Goal: Connect with others: Connect with others

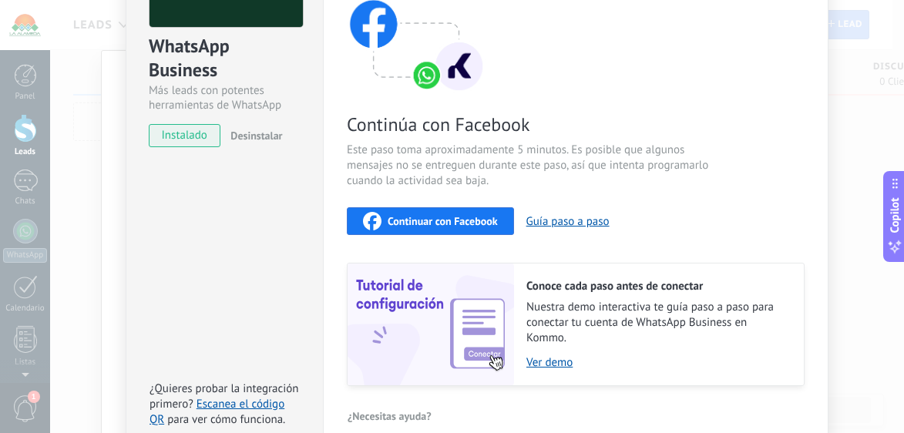
scroll to position [231, 0]
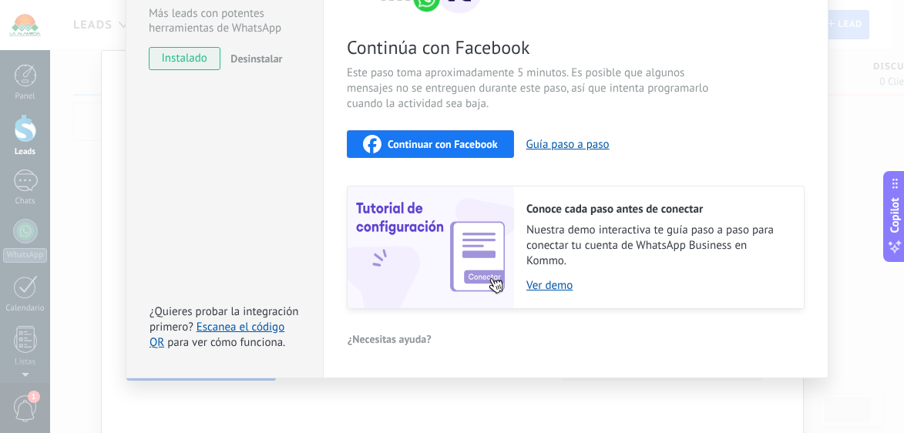
click at [426, 141] on span "Continuar con Facebook" at bounding box center [443, 144] width 110 height 11
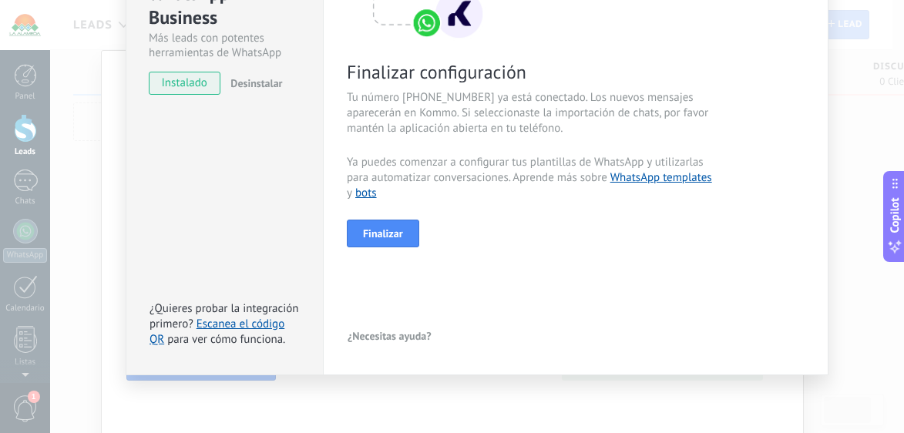
scroll to position [130, 0]
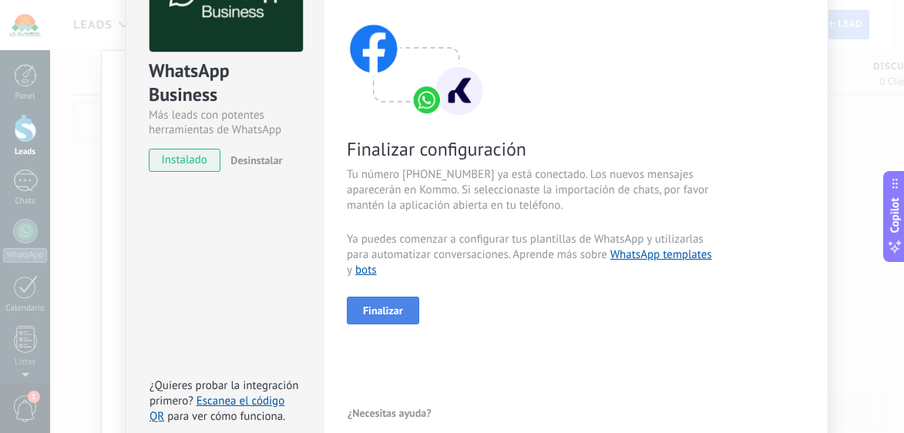
click at [387, 305] on span "Finalizar" at bounding box center [383, 310] width 40 height 11
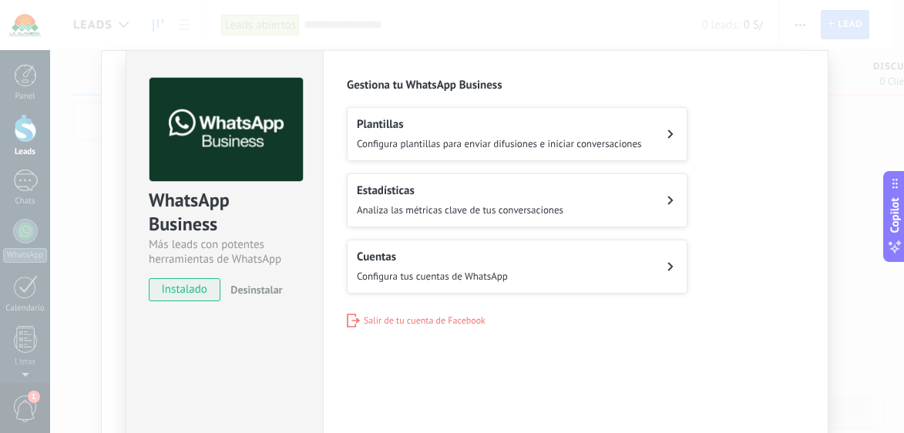
scroll to position [133, 0]
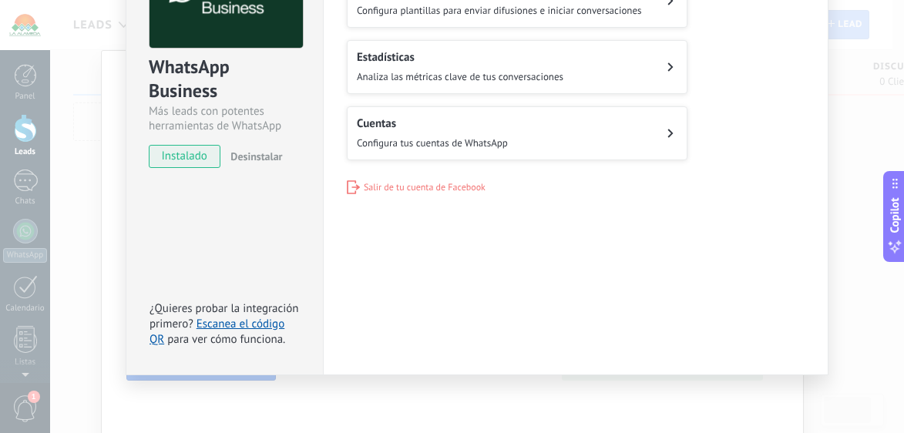
click at [391, 185] on span "Salir de tu cuenta de Facebook" at bounding box center [425, 188] width 122 height 12
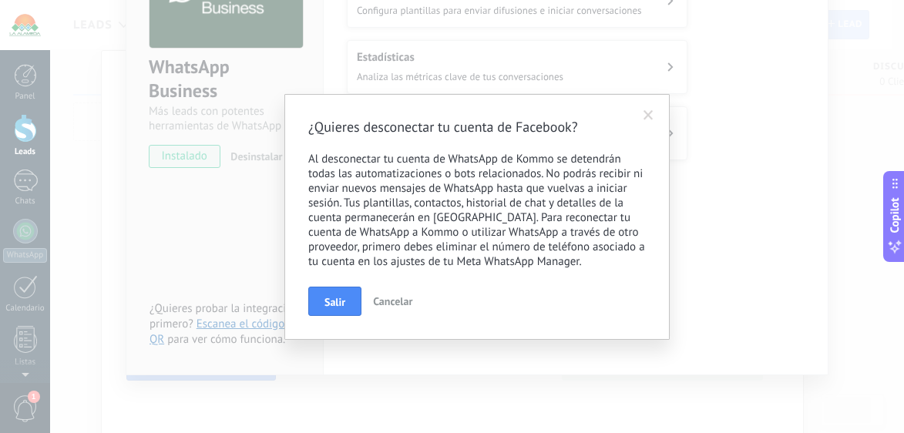
click at [387, 301] on span "Cancelar" at bounding box center [392, 302] width 39 height 14
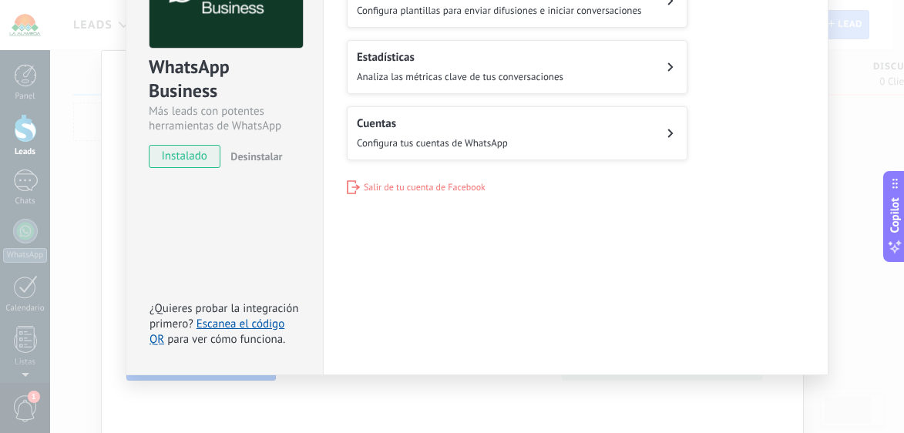
scroll to position [0, 0]
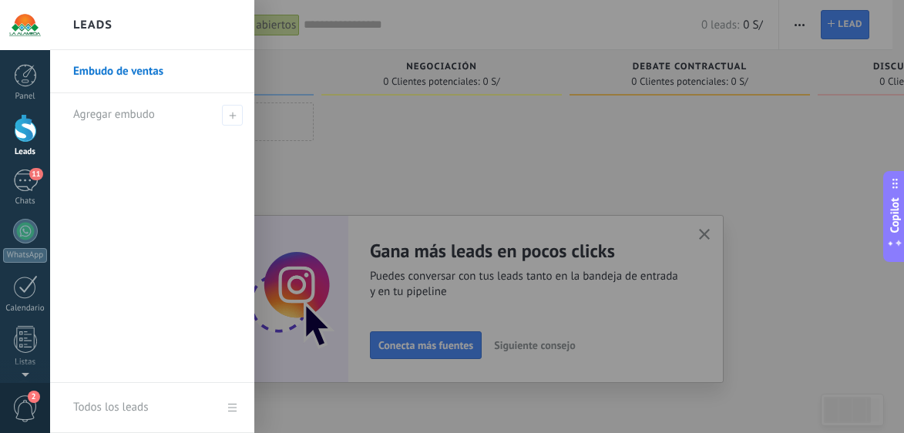
click at [452, 167] on div at bounding box center [502, 216] width 904 height 433
